Goal: Navigation & Orientation: Find specific page/section

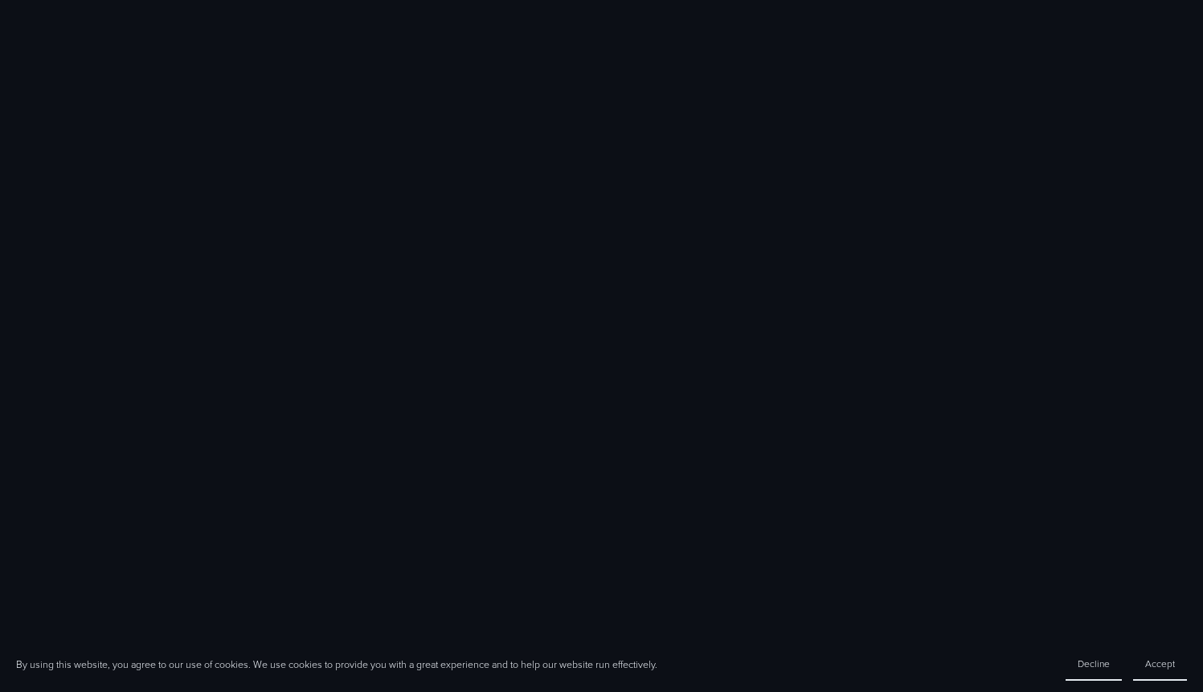
scroll to position [778, 0]
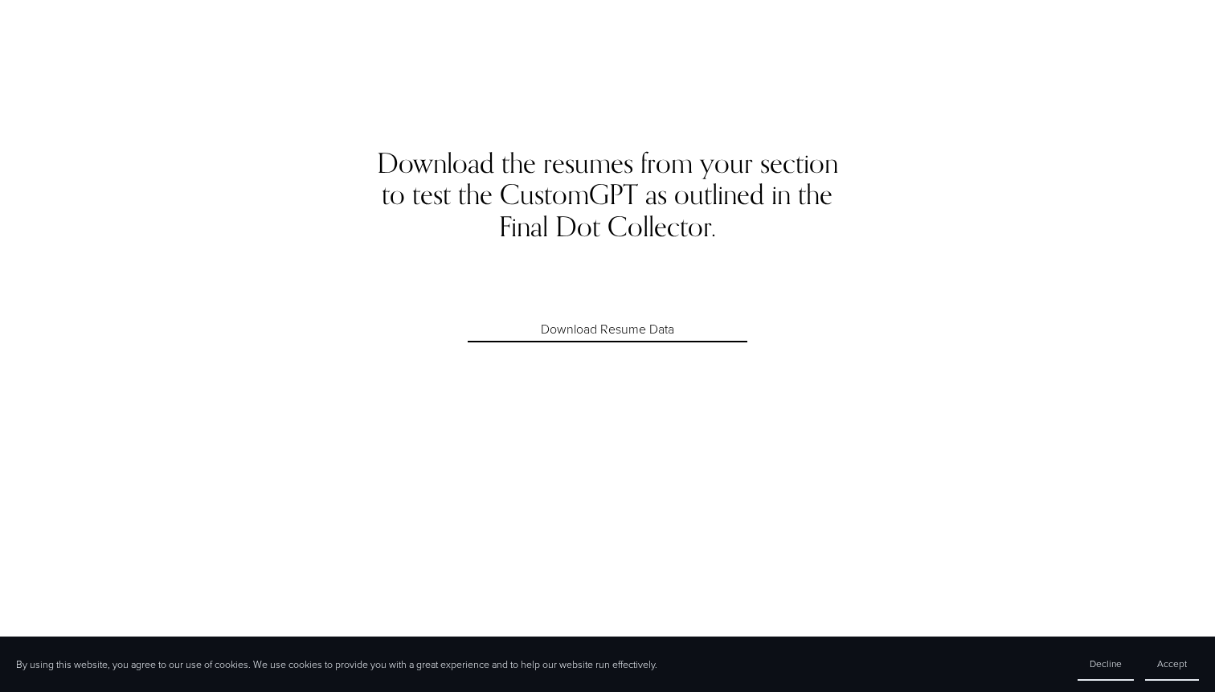
click at [322, 100] on div "Download the resumes from your section to test the CustomGPT as outlined in the…" at bounding box center [607, 344] width 1215 height 529
